Goal: Participate in discussion: Engage in conversation with other users on a specific topic

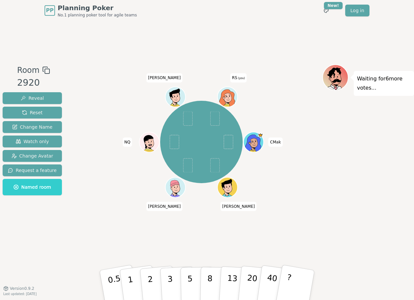
click at [349, 178] on div "Waiting for 6 more votes..." at bounding box center [369, 154] width 92 height 180
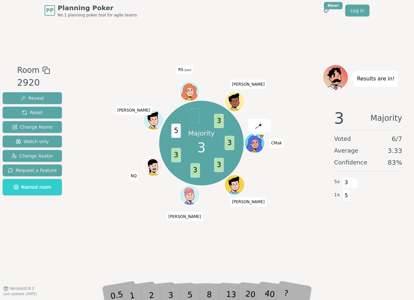
click at [183, 295] on div "3" at bounding box center [177, 285] width 21 height 24
click at [169, 293] on div "3" at bounding box center [177, 285] width 21 height 24
click at [168, 293] on div "2" at bounding box center [158, 284] width 22 height 25
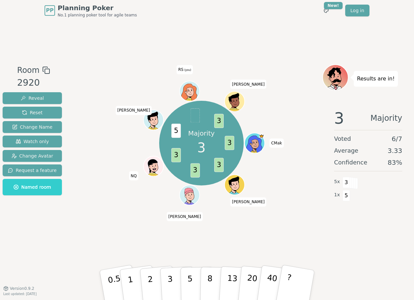
click at [168, 293] on button "3" at bounding box center [178, 291] width 36 height 51
click at [368, 238] on div "Results are in! 3 Majority Voted 7 / 7 Average 3.29 Confidence 86 % 6 x 3 1 x 5" at bounding box center [369, 154] width 92 height 180
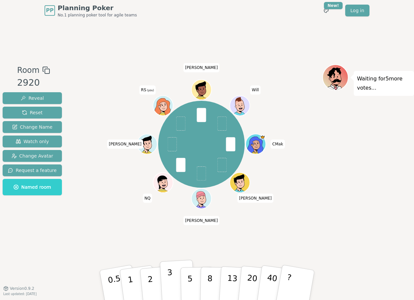
click at [175, 280] on button "3" at bounding box center [178, 284] width 36 height 51
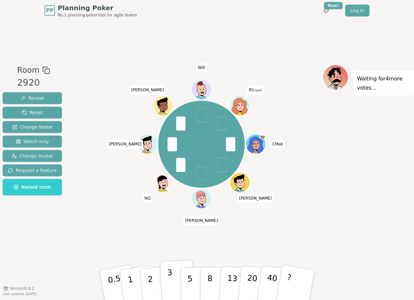
click at [169, 282] on p "3" at bounding box center [170, 286] width 7 height 36
click at [371, 179] on div "Waiting for 3 more votes..." at bounding box center [369, 154] width 92 height 180
click at [316, 207] on div "CMak josh ahmet NQ Ayush Joel Will RS (you)" at bounding box center [202, 144] width 242 height 136
click at [157, 275] on button "2" at bounding box center [157, 285] width 37 height 52
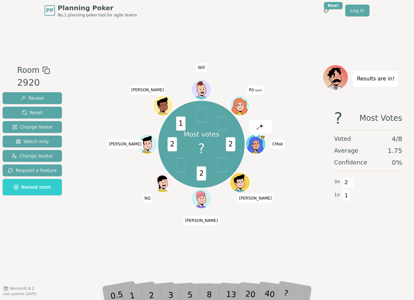
click at [154, 291] on div "2" at bounding box center [158, 284] width 22 height 25
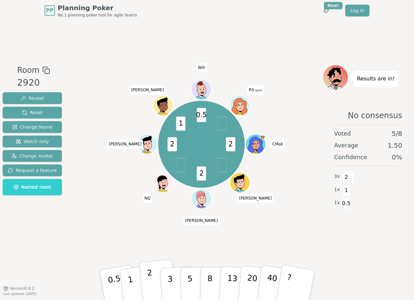
click at [150, 288] on p "2" at bounding box center [151, 286] width 9 height 36
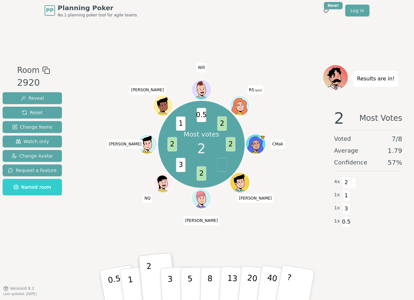
click at [280, 27] on div "Room 2920 Reveal Reset Change Name Watch only Change Avatar Request a feature N…" at bounding box center [207, 154] width 414 height 267
click at [273, 39] on div "Room 2920 Reveal Reset Change Name Watch only Change Avatar Request a feature N…" at bounding box center [207, 154] width 414 height 267
click at [264, 286] on button "40" at bounding box center [275, 284] width 39 height 53
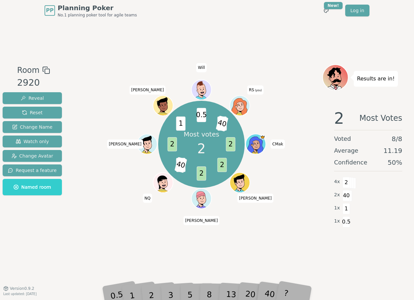
click at [93, 246] on div "Room 2920 Reveal Reset Change Name Watch only Change Avatar Request a feature N…" at bounding box center [207, 154] width 414 height 267
click at [277, 252] on div "Room 2920 Reveal Reset Change Name Watch only Change Avatar Request a feature N…" at bounding box center [207, 154] width 414 height 267
click at [282, 240] on div "Most votes 2 2 2 2 3 40 2 1 0.5 2 40 CMak josh ahmet NQ Ayush Joel Will RS (you)" at bounding box center [202, 154] width 242 height 180
click at [170, 290] on div "3" at bounding box center [177, 285] width 21 height 24
click at [316, 255] on div "Room 2920 Reveal Reset Change Name Watch only Change Avatar Request a feature N…" at bounding box center [207, 154] width 414 height 267
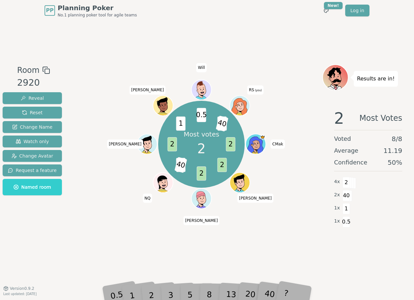
click at [253, 247] on div "Room 2920 Reveal Reset Change Name Watch only Change Avatar Request a feature N…" at bounding box center [207, 154] width 414 height 267
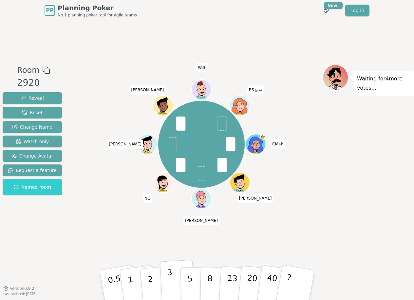
click at [170, 284] on p "3" at bounding box center [170, 286] width 7 height 36
click at [48, 145] on button "Watch only" at bounding box center [32, 141] width 59 height 12
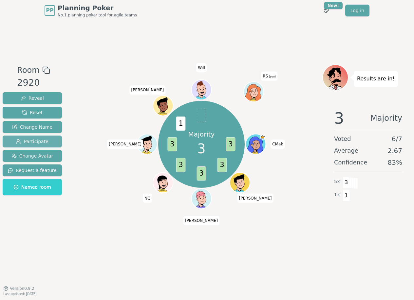
click at [42, 140] on span "Participate" at bounding box center [32, 141] width 32 height 7
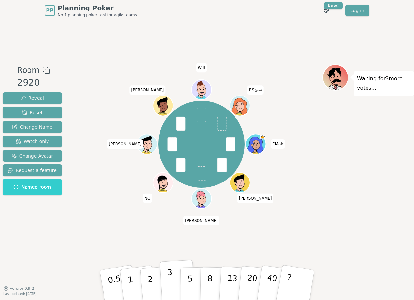
click at [167, 286] on button "3" at bounding box center [178, 284] width 36 height 51
click at [153, 284] on button "2" at bounding box center [157, 285] width 37 height 52
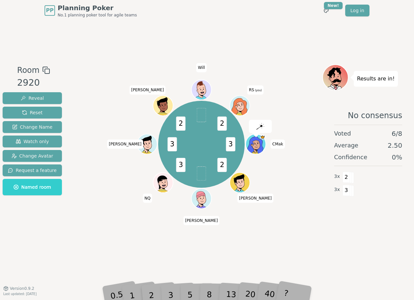
click at [168, 290] on div "3" at bounding box center [177, 285] width 21 height 24
click at [170, 295] on div "3" at bounding box center [177, 285] width 21 height 24
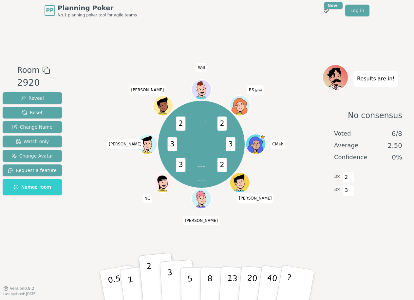
click at [170, 294] on p "3" at bounding box center [170, 286] width 7 height 36
